Goal: Task Accomplishment & Management: Use online tool/utility

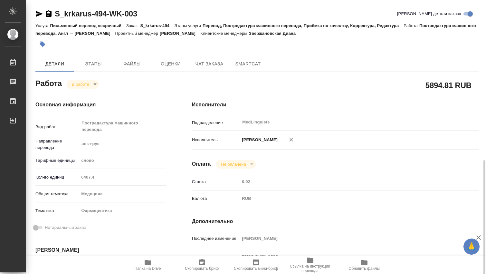
scroll to position [107, 0]
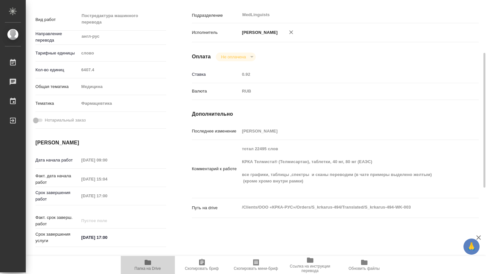
click at [145, 261] on icon "button" at bounding box center [148, 261] width 6 height 5
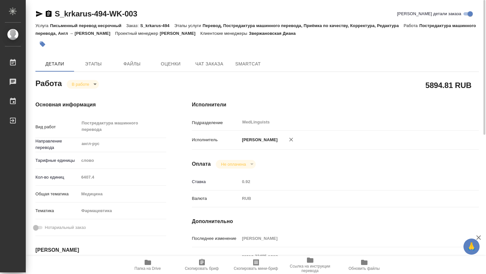
click at [93, 85] on body "🙏 .cls-1 fill:#fff; AWATERA [PERSON_NAME] 0 Чаты График Выйти S_krkarus-494-WK-…" at bounding box center [243, 137] width 486 height 274
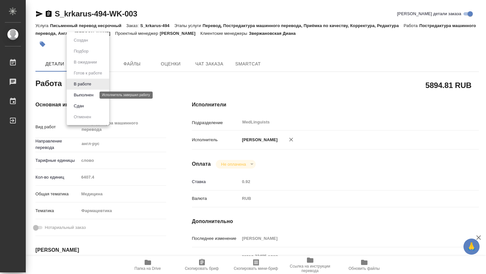
click at [89, 94] on button "Выполнен" at bounding box center [84, 94] width 24 height 7
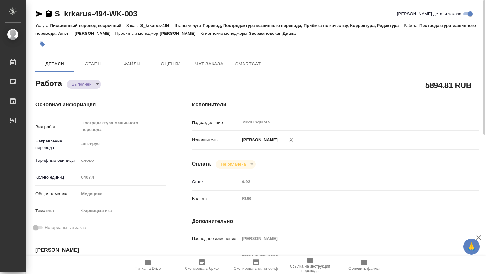
type textarea "x"
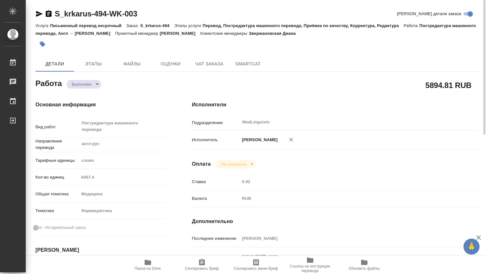
type textarea "x"
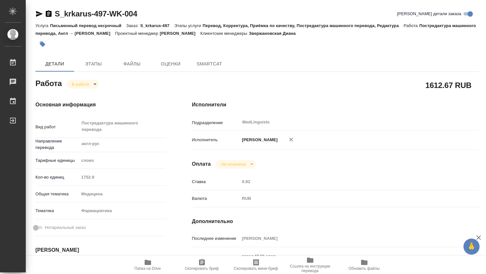
type textarea "x"
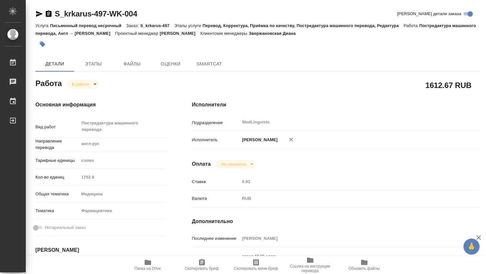
type textarea "x"
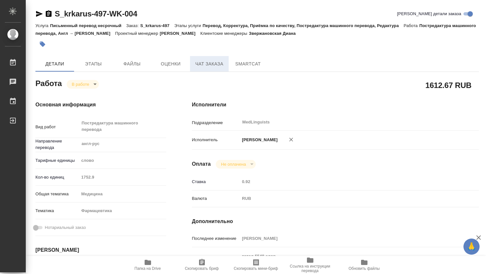
type textarea "x"
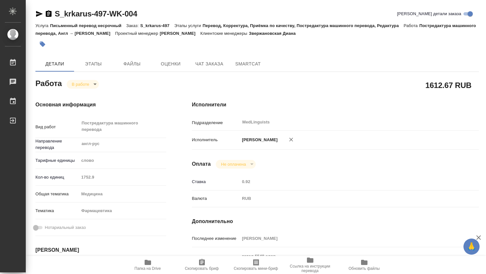
type textarea "x"
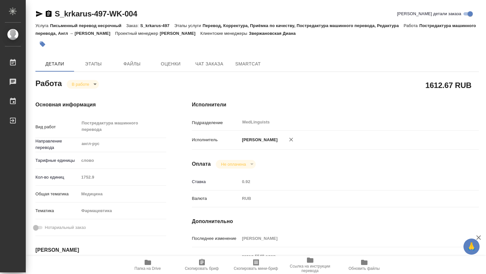
click at [149, 261] on icon "button" at bounding box center [148, 261] width 6 height 5
